Goal: Book appointment/travel/reservation

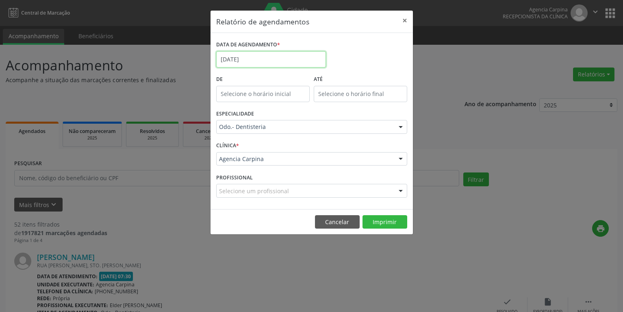
click at [263, 63] on input "[DATE]" at bounding box center [271, 59] width 110 height 16
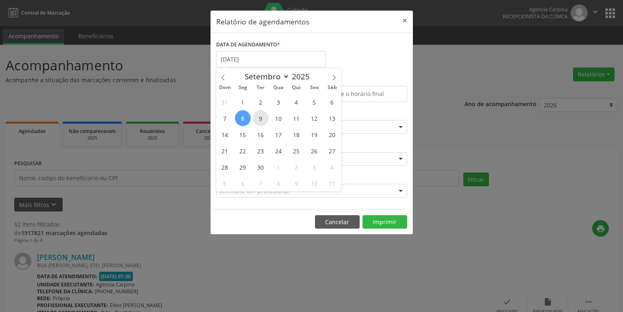
click at [261, 120] on span "9" at bounding box center [261, 118] width 16 height 16
type input "[DATE]"
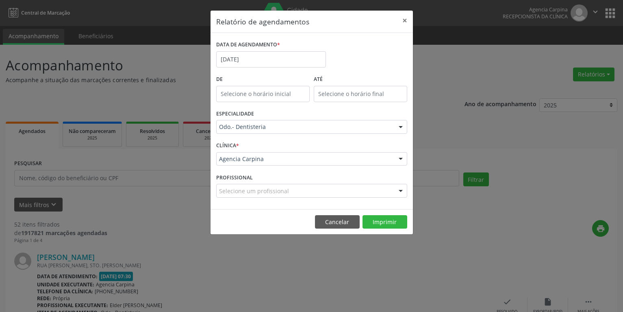
click at [402, 127] on div at bounding box center [401, 127] width 12 height 14
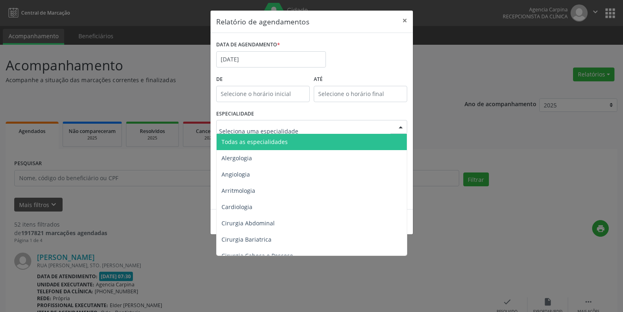
click at [220, 130] on input "text" at bounding box center [305, 131] width 172 height 16
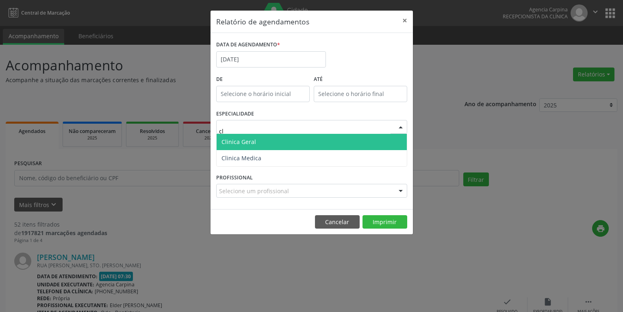
type input "cli"
click at [235, 140] on span "Clinica Geral" at bounding box center [239, 142] width 35 height 8
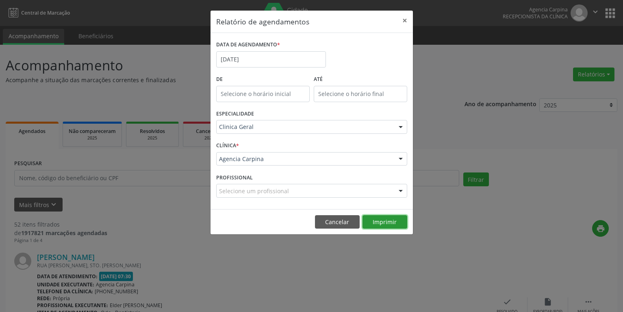
click at [383, 221] on button "Imprimir" at bounding box center [385, 222] width 45 height 14
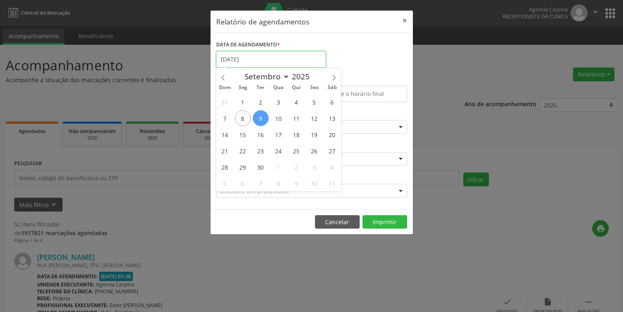
click at [259, 57] on input "[DATE]" at bounding box center [271, 59] width 110 height 16
click at [262, 139] on span "16" at bounding box center [261, 134] width 16 height 16
type input "[DATE]"
click at [262, 139] on span "16" at bounding box center [261, 134] width 16 height 16
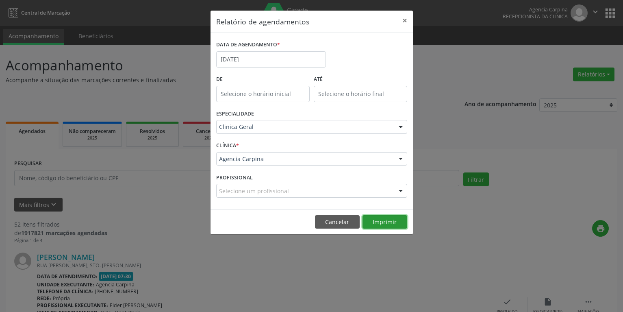
click at [381, 220] on button "Imprimir" at bounding box center [385, 222] width 45 height 14
click at [255, 63] on input "[DATE]" at bounding box center [271, 59] width 110 height 16
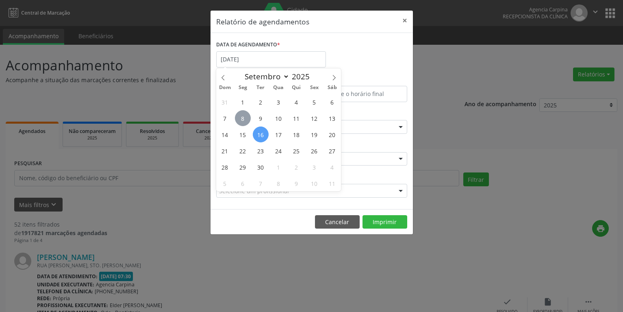
click at [245, 123] on span "8" at bounding box center [243, 118] width 16 height 16
type input "[DATE]"
click at [245, 123] on span "8" at bounding box center [243, 118] width 16 height 16
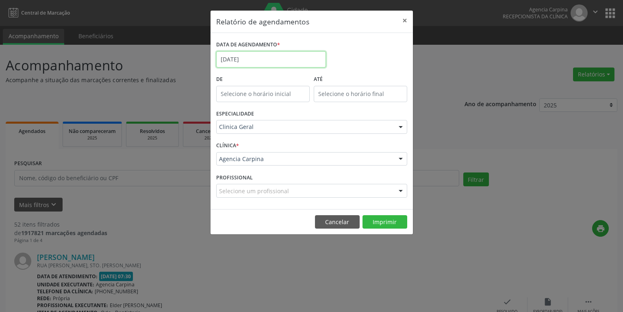
click at [259, 59] on input "[DATE]" at bounding box center [271, 59] width 110 height 16
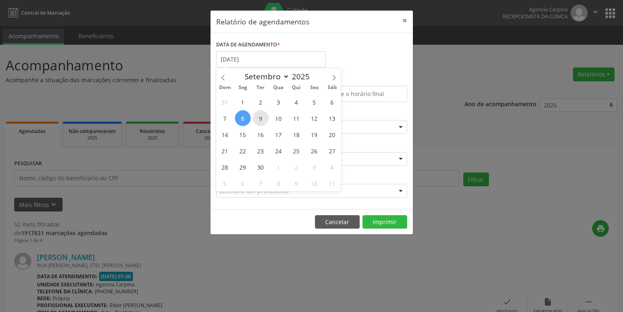
click at [260, 119] on span "9" at bounding box center [261, 118] width 16 height 16
type input "[DATE]"
click at [260, 119] on span "9" at bounding box center [261, 118] width 16 height 16
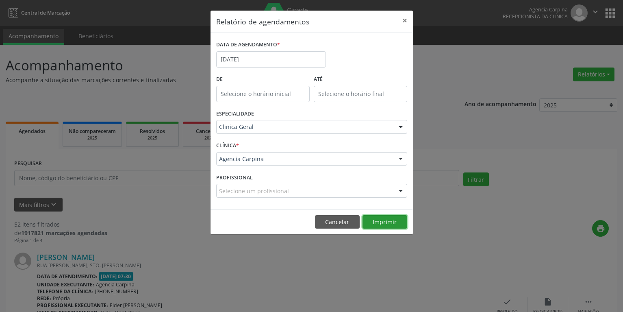
click at [392, 224] on button "Imprimir" at bounding box center [385, 222] width 45 height 14
click at [281, 59] on input "[DATE]" at bounding box center [271, 59] width 110 height 16
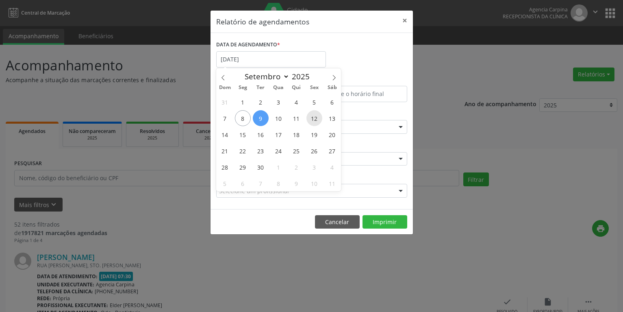
click at [318, 121] on span "12" at bounding box center [315, 118] width 16 height 16
type input "[DATE]"
click at [318, 121] on span "12" at bounding box center [315, 118] width 16 height 16
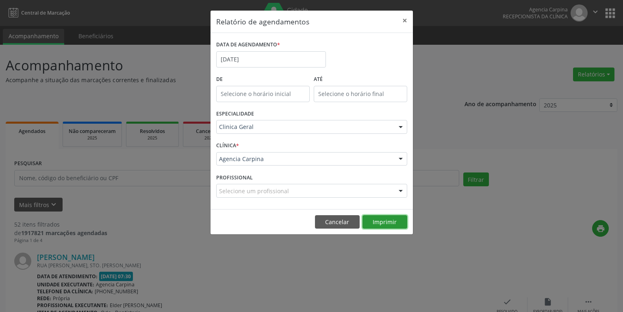
click at [384, 224] on button "Imprimir" at bounding box center [385, 222] width 45 height 14
